Goal: Task Accomplishment & Management: Manage account settings

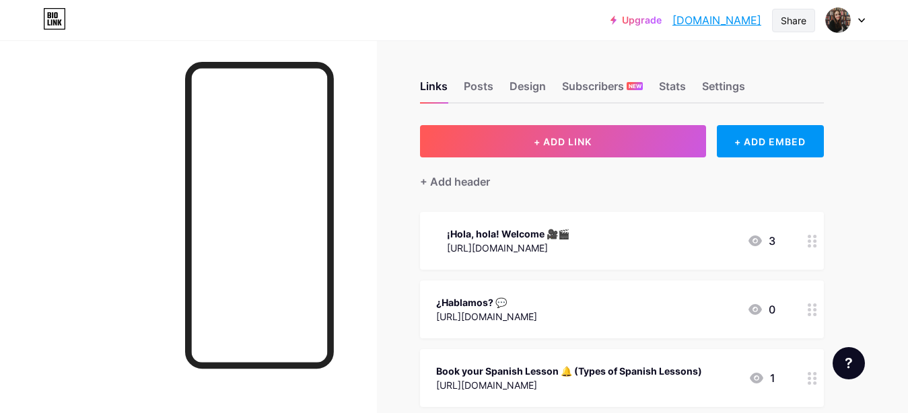
click at [780, 21] on div "Share" at bounding box center [793, 21] width 43 height 24
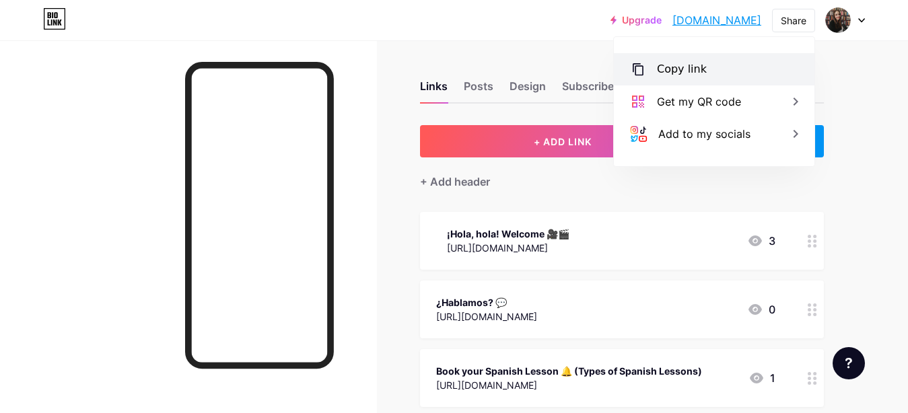
click at [707, 65] on div "Copy link" at bounding box center [714, 69] width 201 height 32
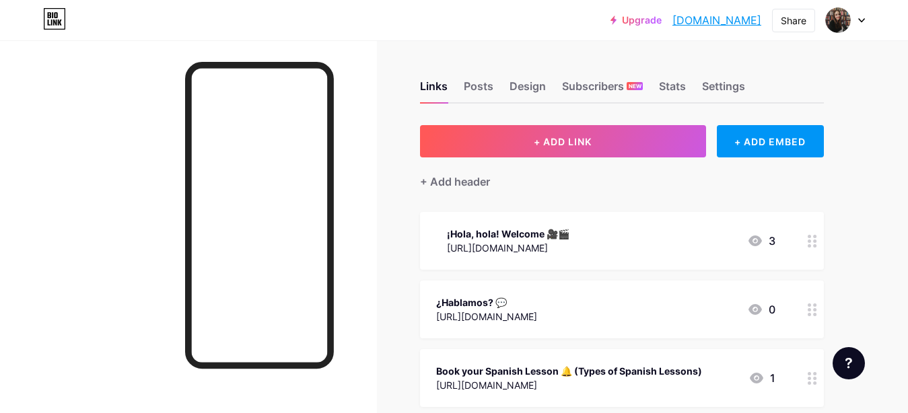
scroll to position [61, 0]
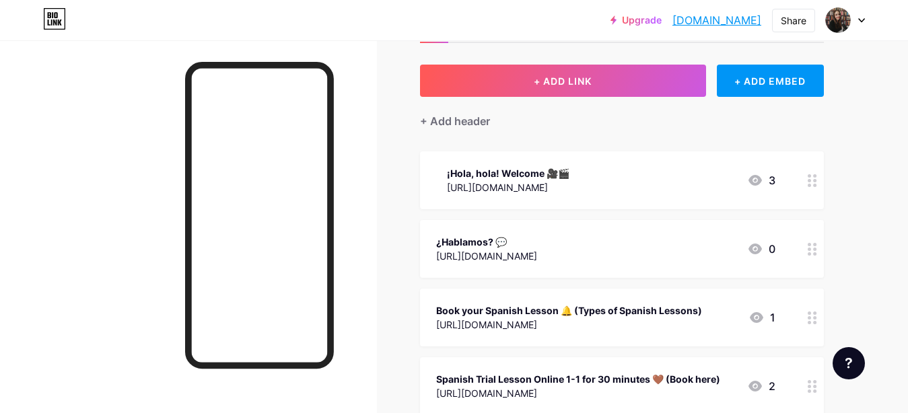
click at [816, 252] on circle at bounding box center [814, 253] width 3 height 3
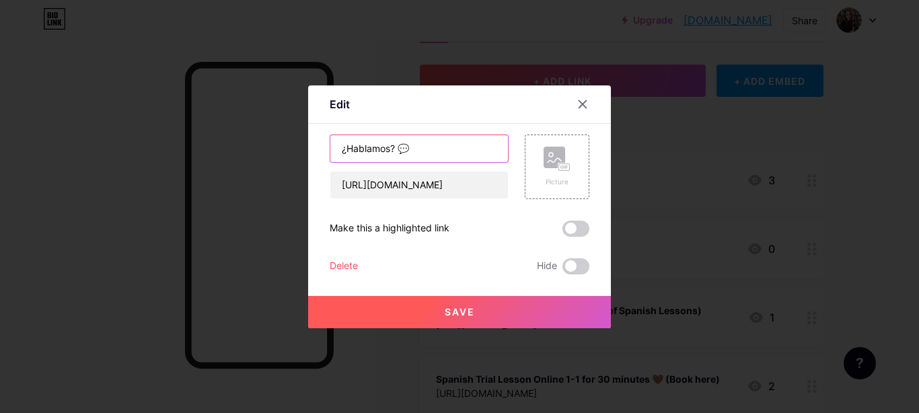
drag, startPoint x: 383, startPoint y: 150, endPoint x: 390, endPoint y: 149, distance: 6.9
click at [386, 150] on input "¿Hablamos? 💬" at bounding box center [419, 148] width 178 height 27
drag, startPoint x: 390, startPoint y: 149, endPoint x: 275, endPoint y: 149, distance: 115.1
click at [330, 147] on input "¿Hablamos? 💬" at bounding box center [419, 148] width 178 height 27
click at [359, 147] on input "Escribeme por WhatsApp 💬" at bounding box center [419, 148] width 178 height 27
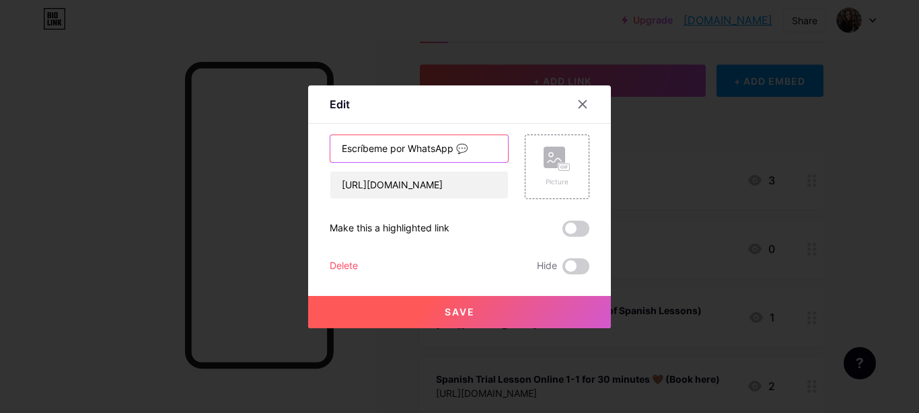
type input "Escríbeme por WhatsApp 💬"
click at [476, 297] on button "Save" at bounding box center [459, 312] width 303 height 32
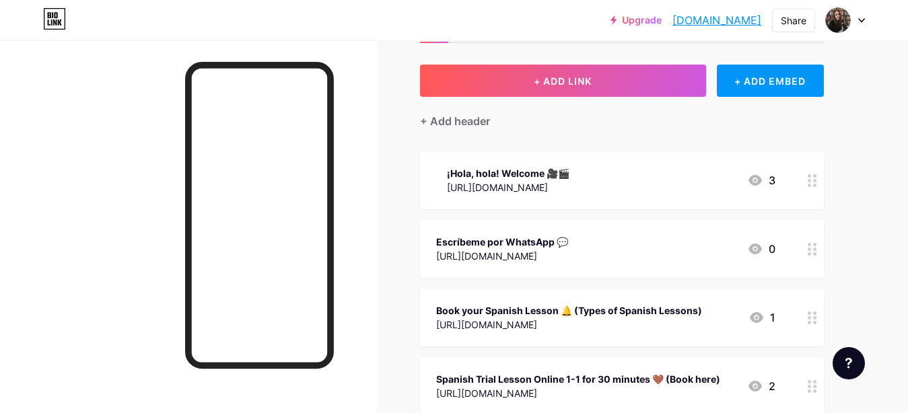
click at [814, 184] on circle at bounding box center [814, 185] width 3 height 3
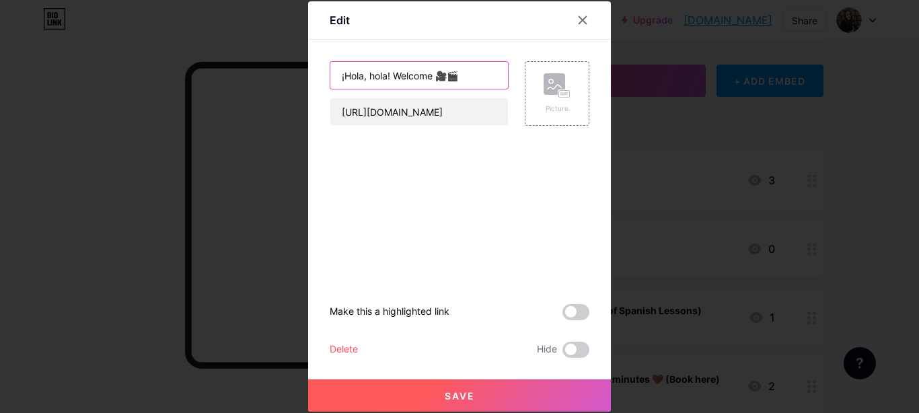
click at [336, 79] on input "¡Hola, hola! Welcome 🎥🎬" at bounding box center [419, 75] width 178 height 27
type input "Hola, holaa! Welcome 🎥🎬"
click at [447, 395] on span "Save" at bounding box center [460, 395] width 30 height 11
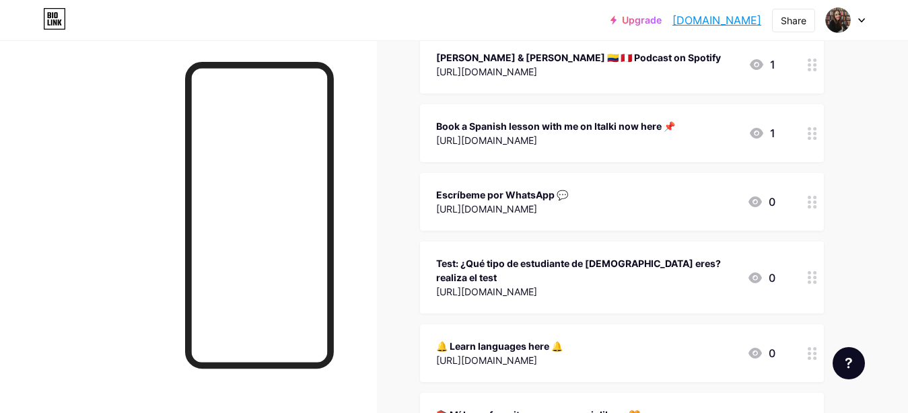
scroll to position [511, 0]
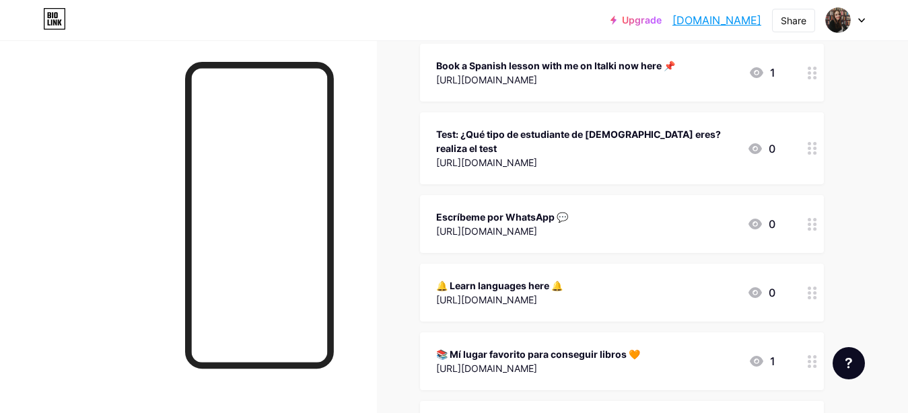
click at [814, 223] on circle at bounding box center [814, 224] width 3 height 3
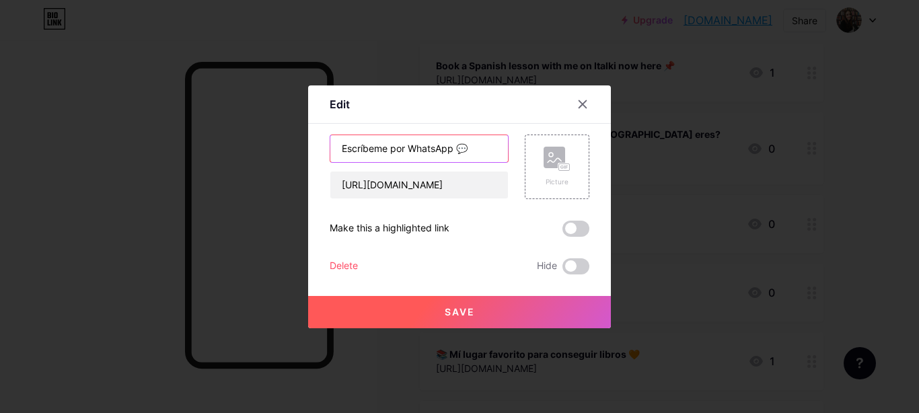
drag, startPoint x: 400, startPoint y: 147, endPoint x: 385, endPoint y: 150, distance: 15.7
click at [385, 150] on input "Escríbeme por WhatsApp 💬" at bounding box center [419, 148] width 178 height 27
type input "Escríbeme a WhatsApp 💬"
click at [491, 303] on button "Save" at bounding box center [459, 312] width 303 height 32
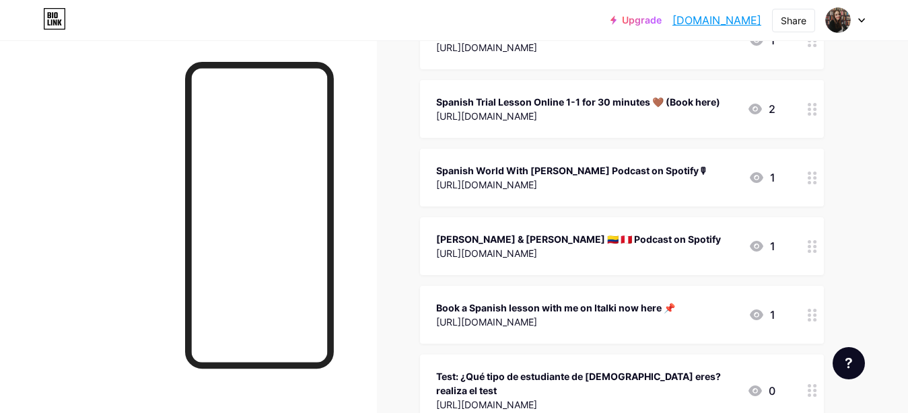
scroll to position [0, 0]
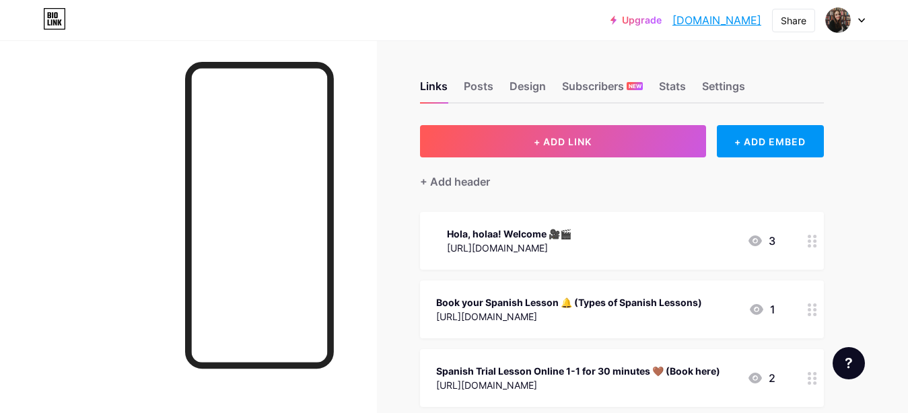
click at [575, 221] on div "Hola, holaa! Welcome 🎥🎬 https://youtu.be/X4yqdSvxJNE 3" at bounding box center [622, 241] width 404 height 58
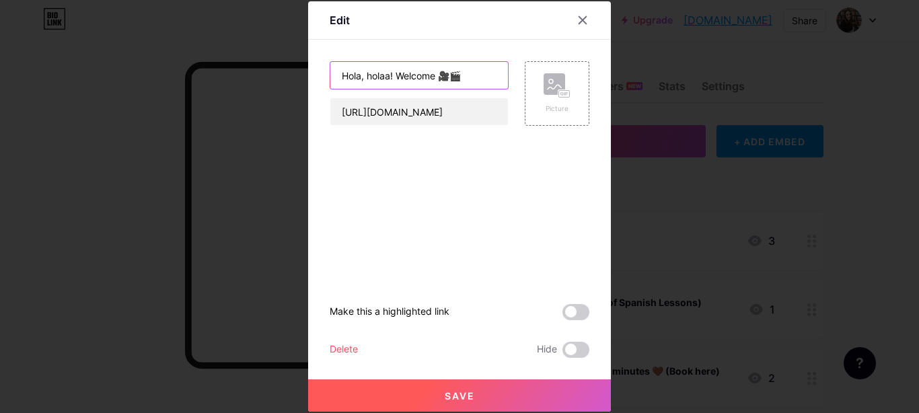
click at [334, 73] on input "Hola, holaa! Welcome 🎥🎬" at bounding box center [419, 75] width 178 height 27
click at [436, 77] on input "¡Hola, holaa! Welcome 🎥🎬" at bounding box center [419, 75] width 178 height 27
drag, startPoint x: 454, startPoint y: 74, endPoint x: 437, endPoint y: 74, distance: 17.5
click at [437, 74] on input "¡Hola, holaa! Welcome here 🎥🎬" at bounding box center [419, 75] width 178 height 27
type input "¡Hola, holaa! Welcome to SPW 🎥🎬"
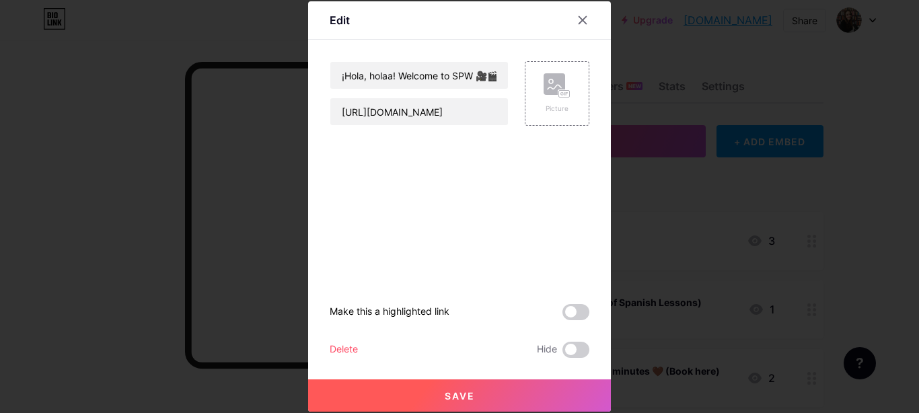
click at [486, 396] on button "Save" at bounding box center [459, 396] width 303 height 32
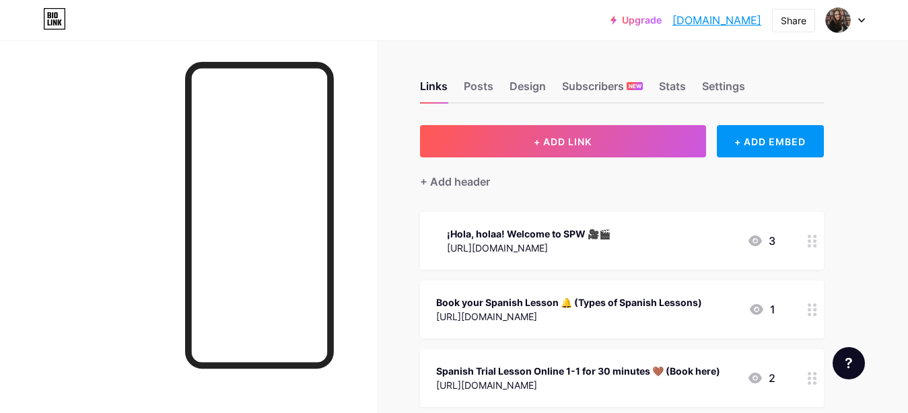
click at [528, 241] on div "[URL][DOMAIN_NAME]" at bounding box center [529, 248] width 164 height 14
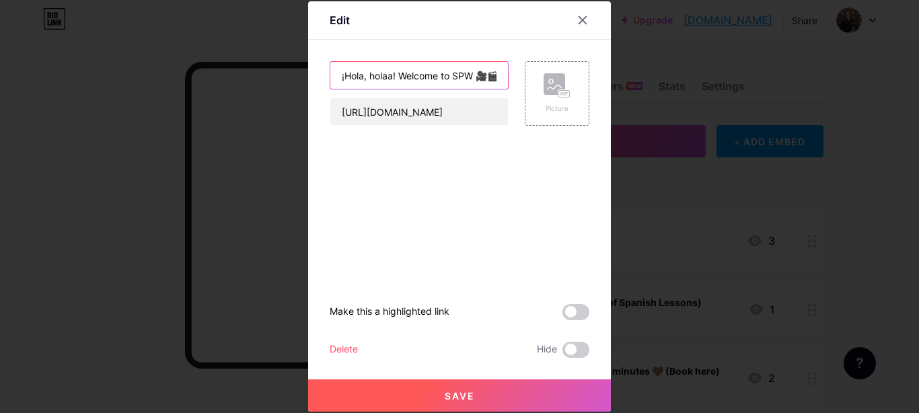
click at [388, 79] on input "¡Hola, holaa! Welcome to SPW 🎥🎬" at bounding box center [419, 75] width 178 height 27
type input "¡Hola, hola! Welcome to SPW 🎥🎬"
click at [455, 388] on button "Save" at bounding box center [459, 396] width 303 height 32
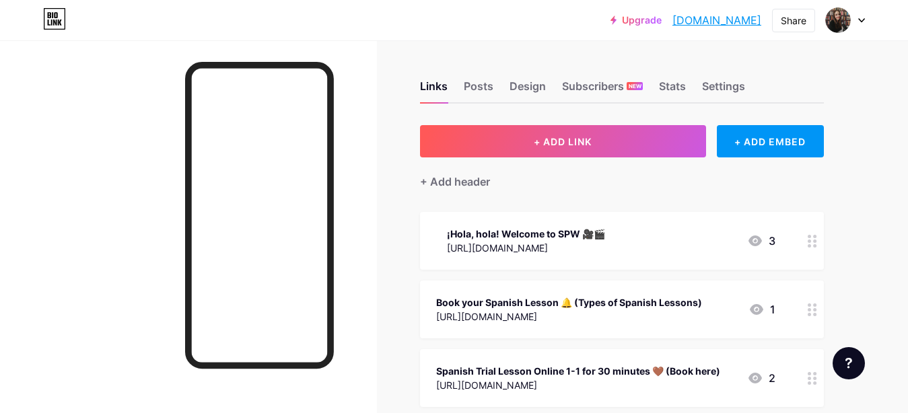
click at [647, 226] on div "¡Hola, hola! Welcome to SPW 🎥🎬 https://youtu.be/X4yqdSvxJNE 3" at bounding box center [605, 240] width 339 height 31
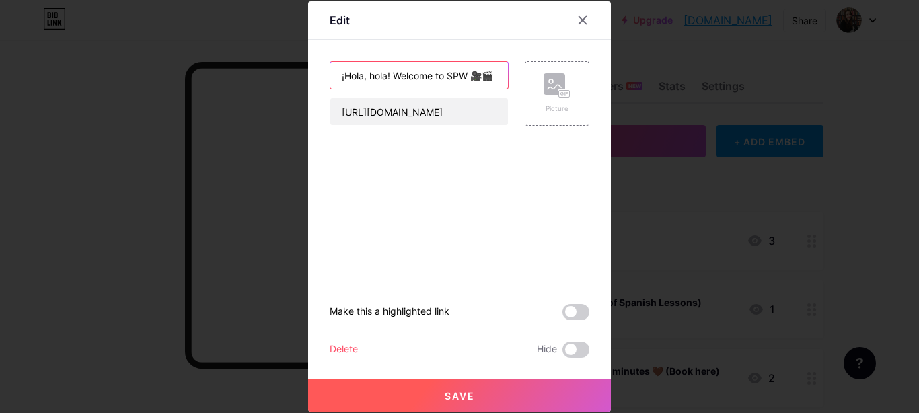
click at [387, 73] on input "¡Hola, hola! Welcome to SPW 🎥🎬" at bounding box center [419, 75] width 178 height 27
type input "¡Hola! Welcome to SPW 🎥🎬"
click at [455, 384] on button "Save" at bounding box center [459, 396] width 303 height 32
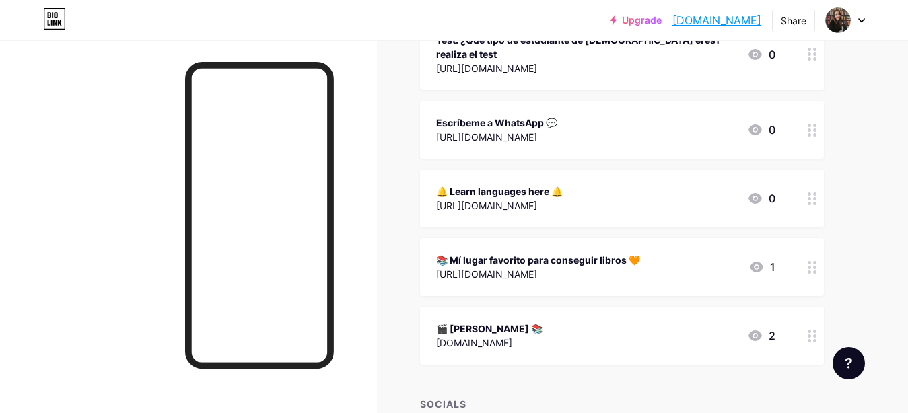
scroll to position [859, 0]
